Goal: Information Seeking & Learning: Learn about a topic

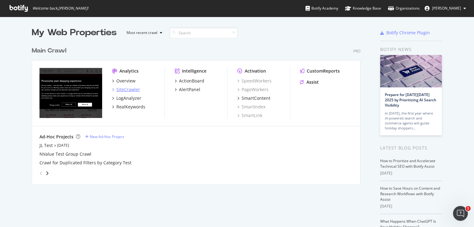
click at [112, 92] on div "SiteCrawler" at bounding box center [126, 89] width 28 height 6
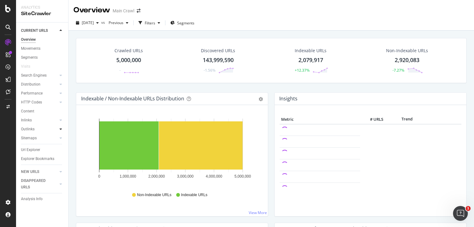
click at [62, 130] on icon at bounding box center [61, 129] width 2 height 4
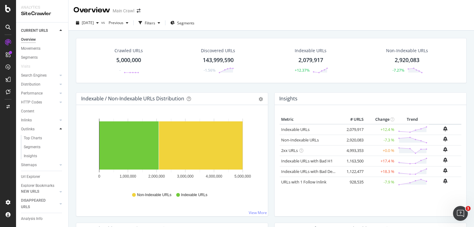
click at [59, 130] on div at bounding box center [61, 129] width 6 height 6
click at [62, 74] on div at bounding box center [61, 75] width 6 height 6
click at [62, 74] on div "Search Engines" at bounding box center [44, 75] width 47 height 9
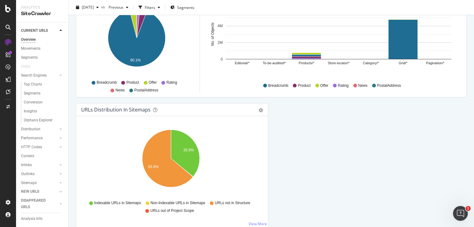
scroll to position [667, 0]
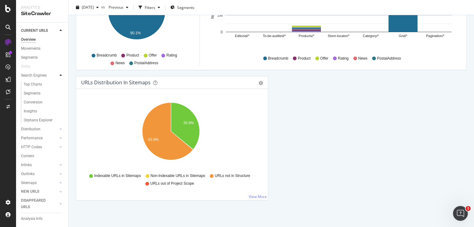
click at [60, 74] on div at bounding box center [61, 75] width 6 height 6
click at [61, 92] on icon at bounding box center [61, 93] width 2 height 4
click at [61, 92] on div "Performance" at bounding box center [44, 93] width 47 height 9
click at [59, 93] on div at bounding box center [61, 93] width 6 height 6
